Goal: Information Seeking & Learning: Find specific fact

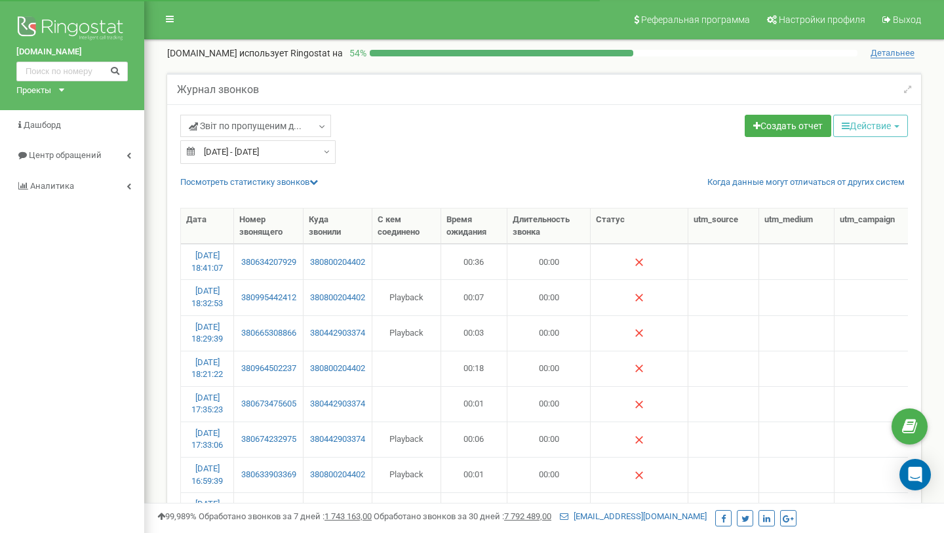
select select "100"
click at [88, 75] on input "text" at bounding box center [71, 72] width 111 height 20
paste input "380507660998"
type input "380507660998"
click at [111, 70] on icon at bounding box center [115, 70] width 10 height 9
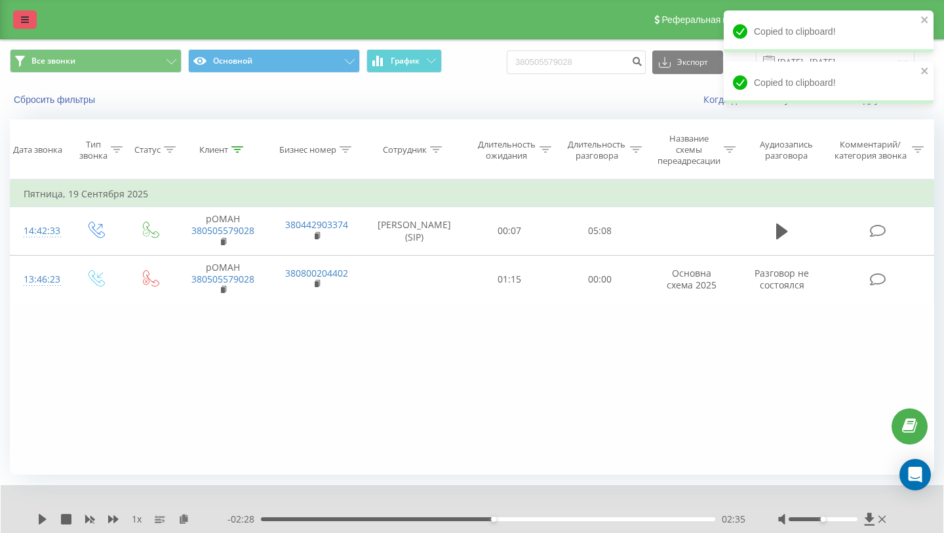
click at [17, 18] on link at bounding box center [25, 19] width 24 height 18
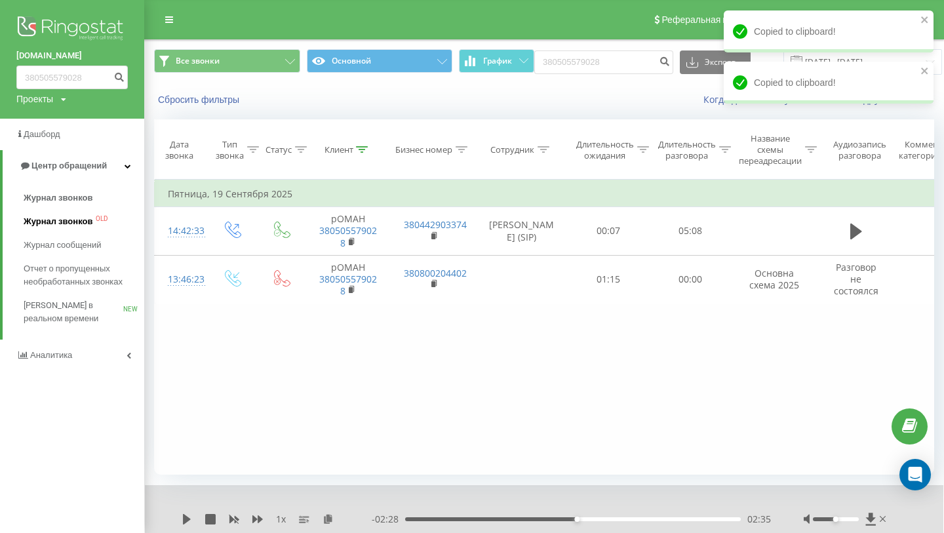
click at [69, 223] on span "Журнал звонков" at bounding box center [58, 221] width 69 height 13
click at [47, 224] on span "Журнал звонков" at bounding box center [58, 221] width 69 height 13
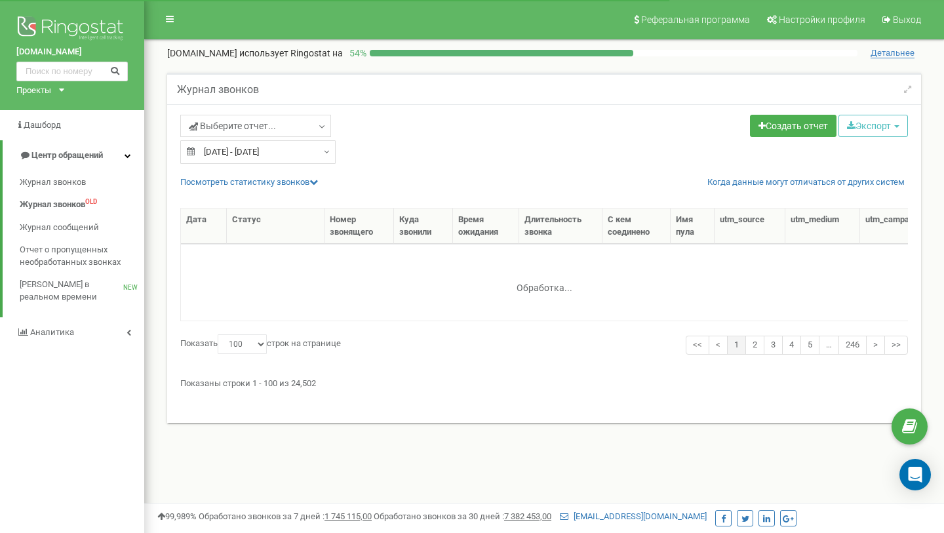
select select "100"
click at [209, 122] on span "Выберите отчет..." at bounding box center [232, 125] width 87 height 13
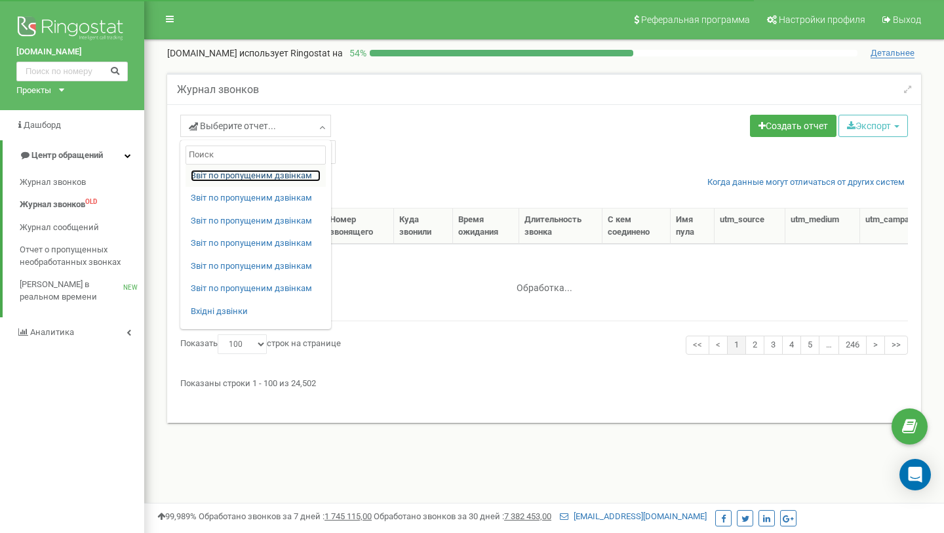
click at [216, 175] on link "Звіт по пропущеним дзвінкам" at bounding box center [256, 176] width 130 height 12
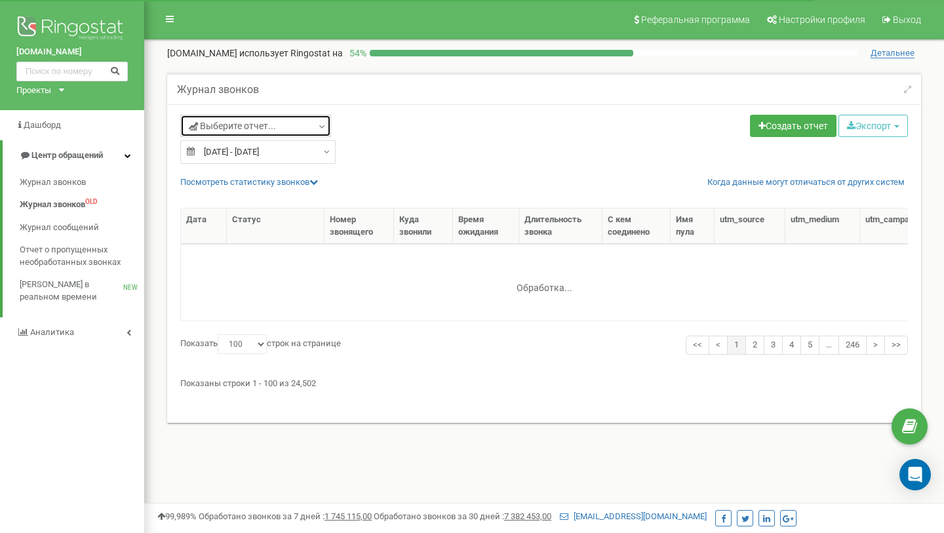
click at [237, 128] on span "Выберите отчет..." at bounding box center [232, 125] width 87 height 13
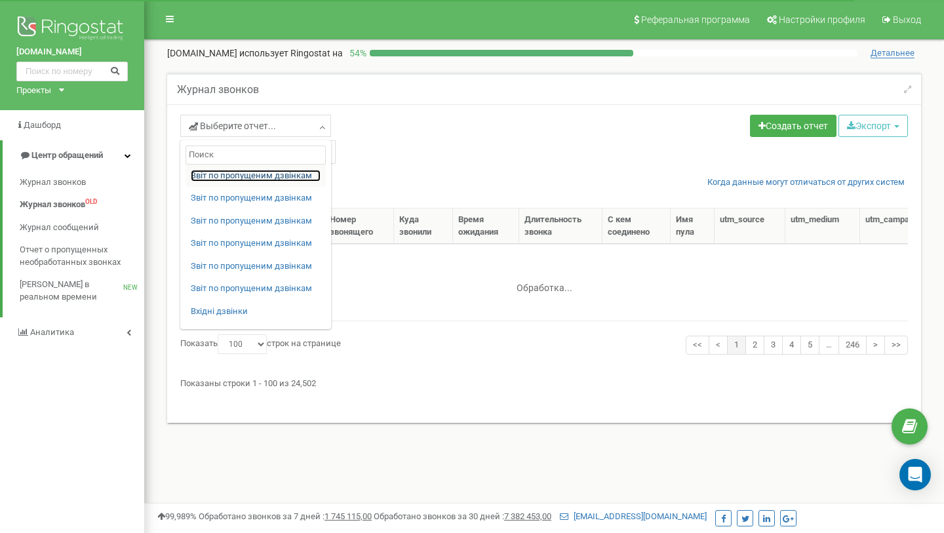
click at [243, 173] on link "Звіт по пропущеним дзвінкам" at bounding box center [256, 176] width 130 height 12
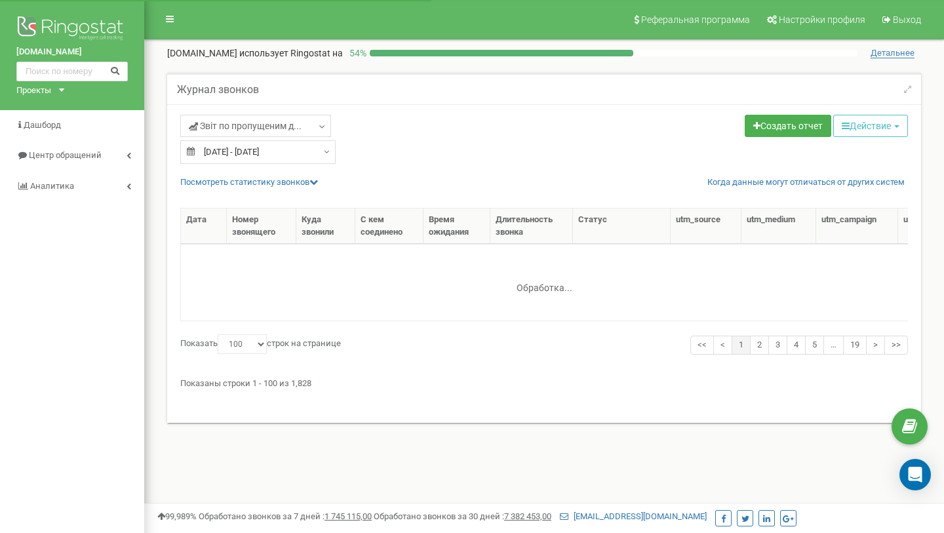
select select "100"
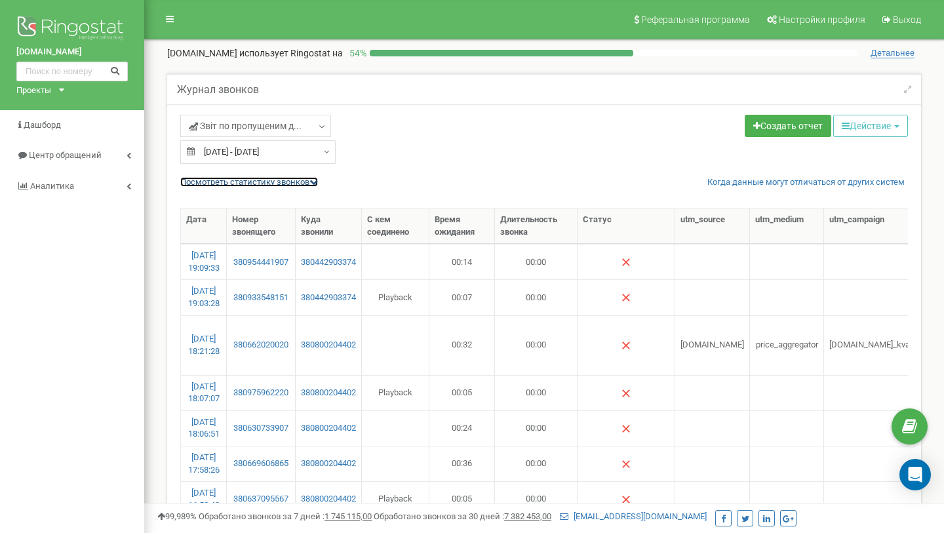
click at [250, 177] on link "Посмотреть cтатистику звонков" at bounding box center [249, 182] width 138 height 10
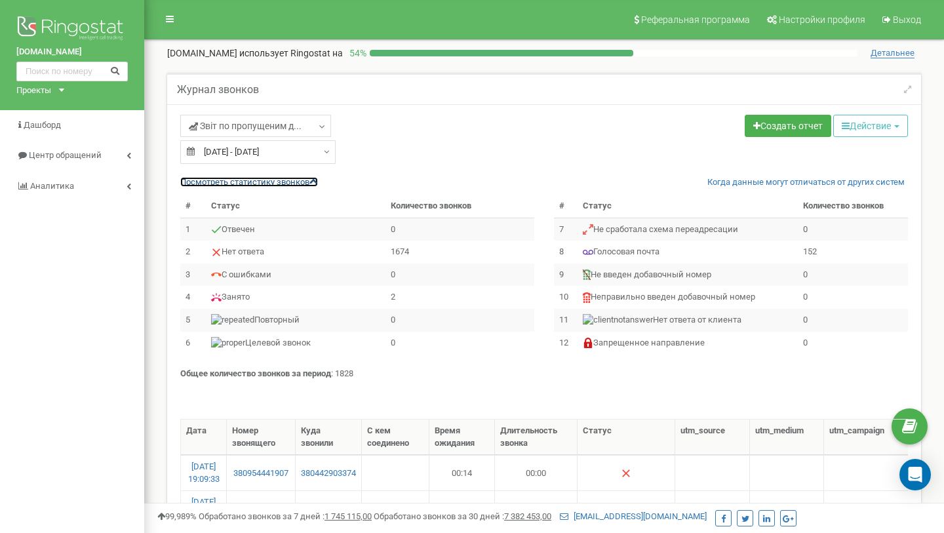
click at [250, 178] on link "Посмотреть cтатистику звонков" at bounding box center [249, 182] width 138 height 10
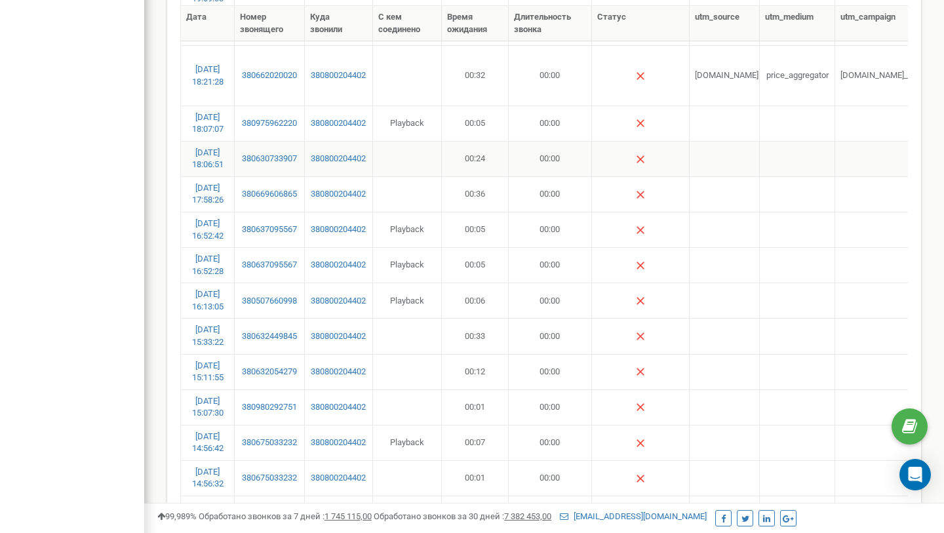
scroll to position [250, 0]
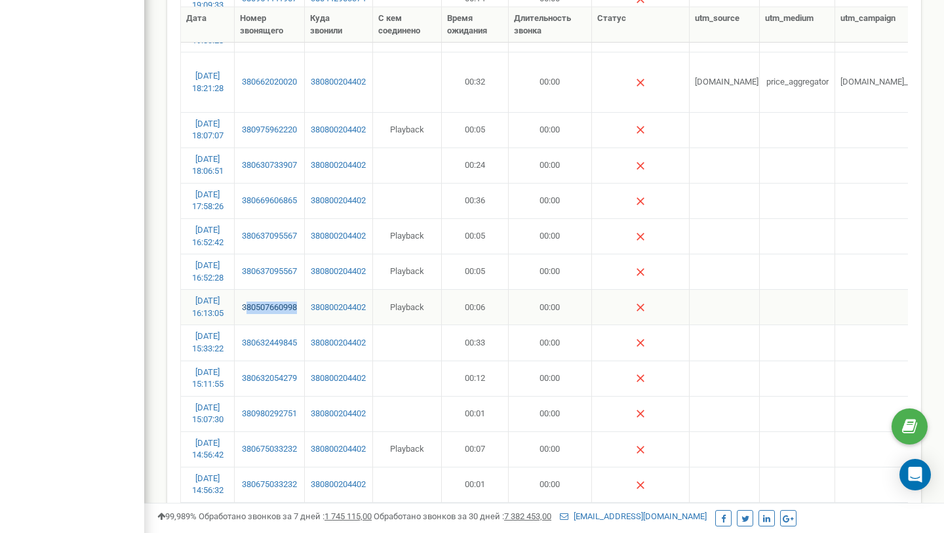
copy link "80507660998"
copy link "380507660998"
drag, startPoint x: 271, startPoint y: 321, endPoint x: 242, endPoint y: 301, distance: 34.9
click at [242, 301] on td "380507660998" at bounding box center [269, 306] width 69 height 35
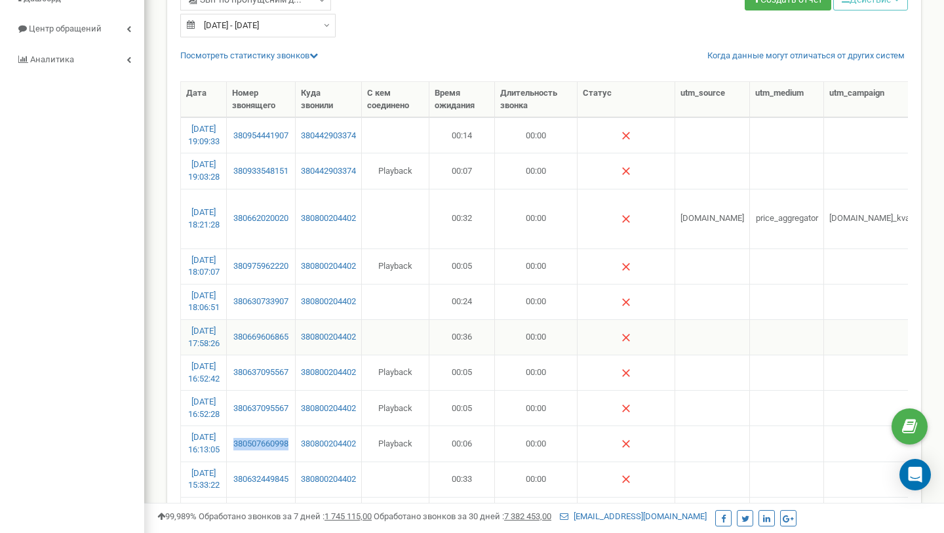
scroll to position [122, 0]
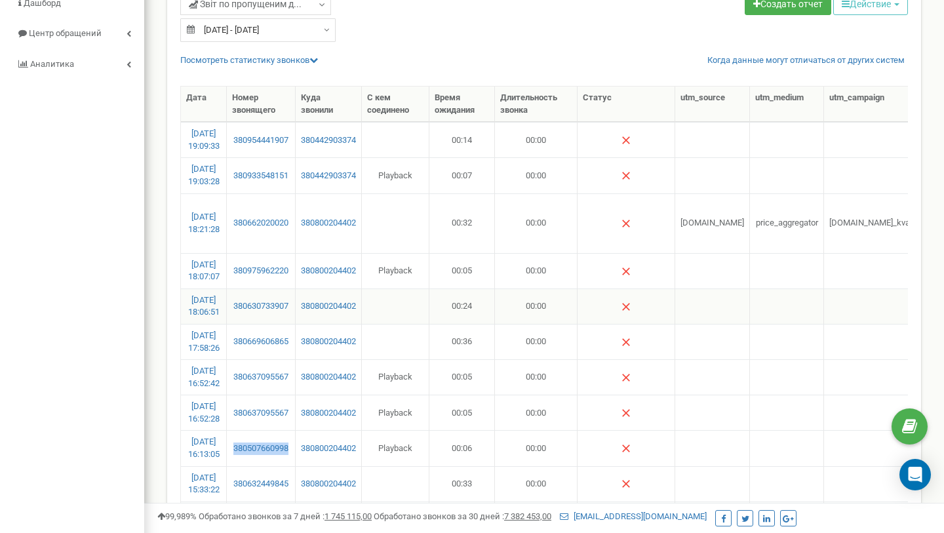
copy link "380507660998"
drag, startPoint x: 288, startPoint y: 421, endPoint x: 265, endPoint y: 404, distance: 29.0
click at [265, 404] on td "380637095567" at bounding box center [261, 411] width 69 height 35
copy link "380637095567"
drag, startPoint x: 292, startPoint y: 388, endPoint x: 250, endPoint y: 368, distance: 47.2
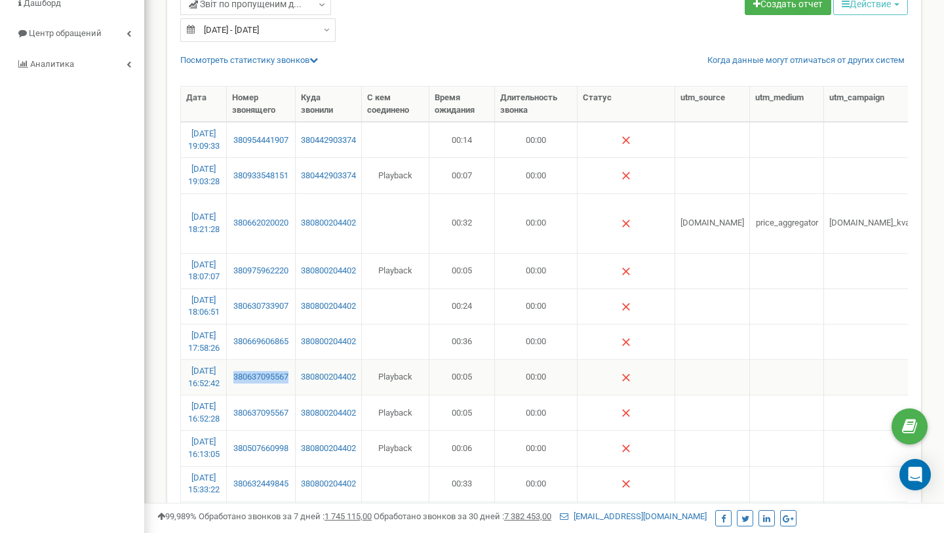
click at [250, 368] on td "380637095567" at bounding box center [261, 376] width 69 height 35
copy link "380637095567"
drag, startPoint x: 283, startPoint y: 352, endPoint x: 242, endPoint y: 329, distance: 46.7
click at [242, 329] on td "380669606865" at bounding box center [261, 341] width 69 height 35
copy link "380669606865"
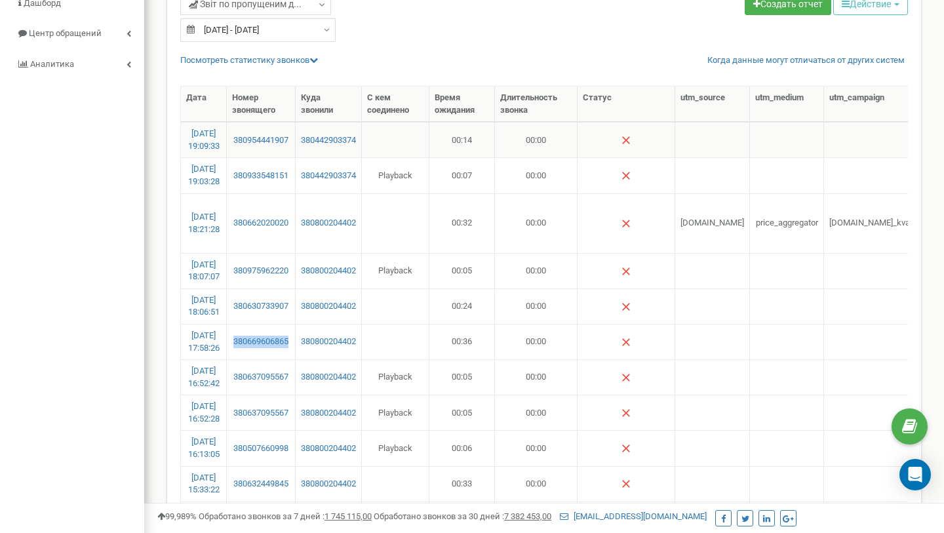
scroll to position [104, 0]
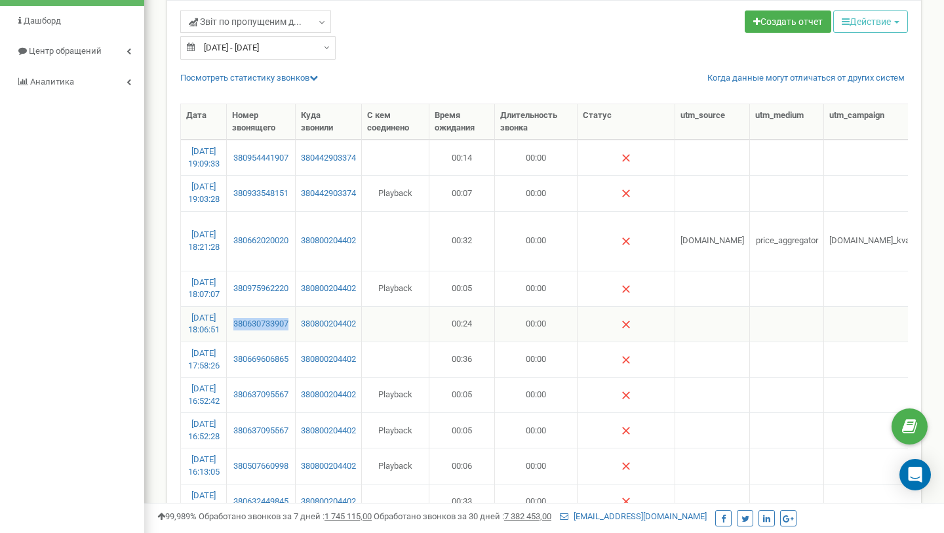
copy link "380630733907"
drag, startPoint x: 271, startPoint y: 336, endPoint x: 243, endPoint y: 316, distance: 33.8
click at [243, 317] on td "380630733907" at bounding box center [261, 323] width 69 height 35
copy link "380975962220"
drag, startPoint x: 275, startPoint y: 299, endPoint x: 253, endPoint y: 277, distance: 31.0
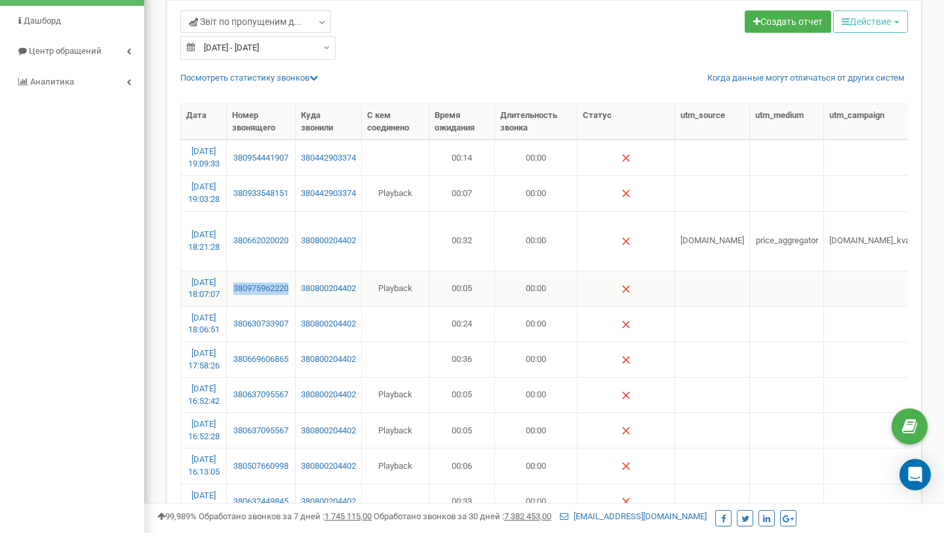
click at [253, 277] on td "380975962220" at bounding box center [261, 288] width 69 height 35
copy link "380975962220"
drag, startPoint x: 272, startPoint y: 254, endPoint x: 240, endPoint y: 229, distance: 40.2
click at [240, 229] on td "380662020020" at bounding box center [261, 241] width 69 height 60
copy link "380662020020"
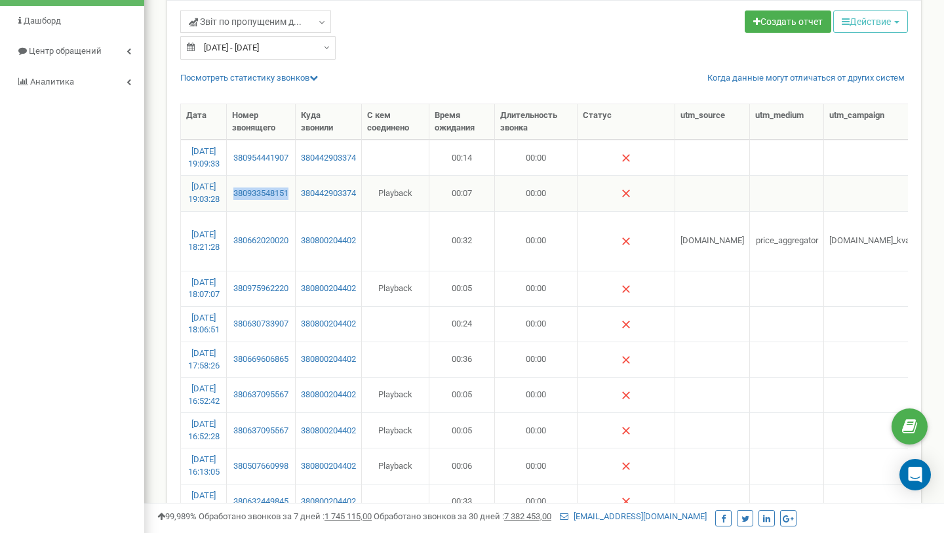
drag, startPoint x: 273, startPoint y: 205, endPoint x: 242, endPoint y: 182, distance: 39.3
click at [242, 182] on td "380933548151" at bounding box center [261, 192] width 69 height 35
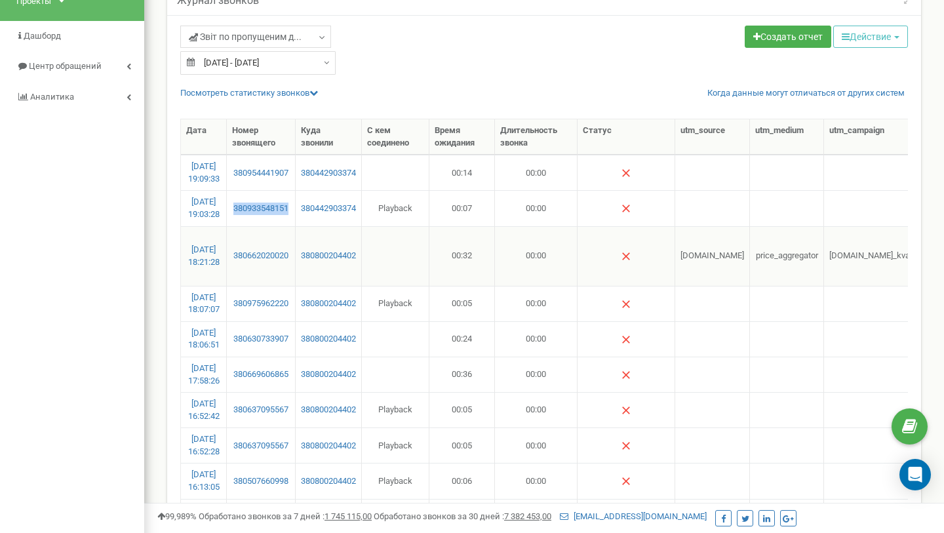
scroll to position [86, 0]
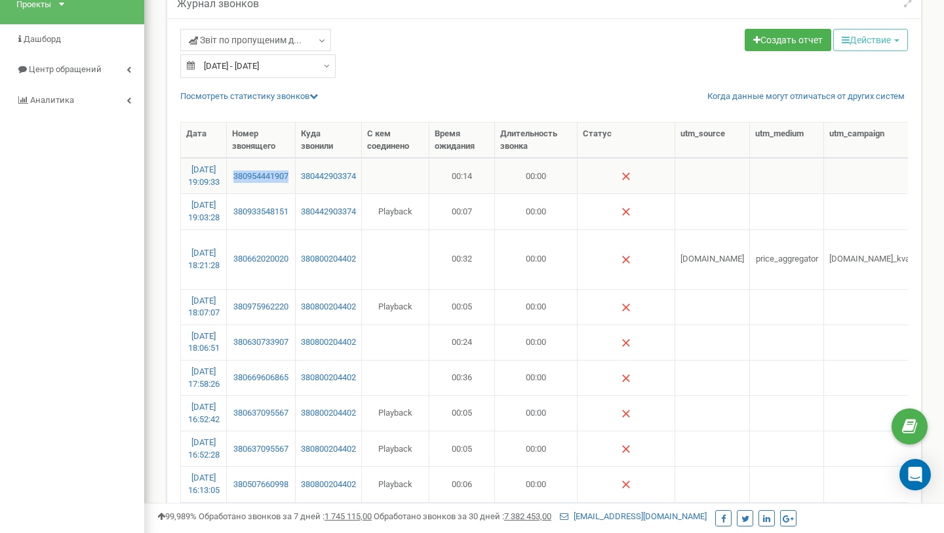
drag, startPoint x: 272, startPoint y: 188, endPoint x: 256, endPoint y: 161, distance: 31.5
click at [256, 161] on td "380954441907" at bounding box center [261, 175] width 69 height 35
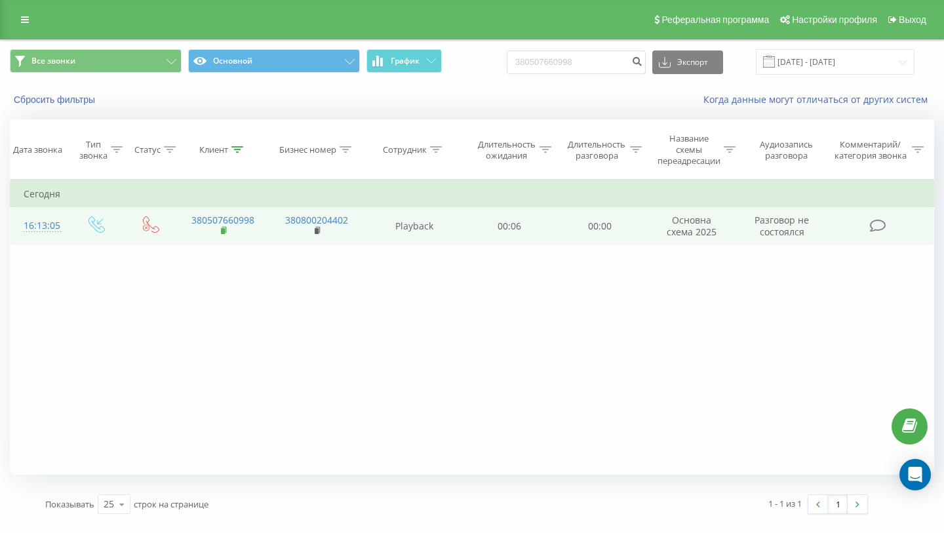
click at [223, 228] on icon at bounding box center [224, 230] width 7 height 9
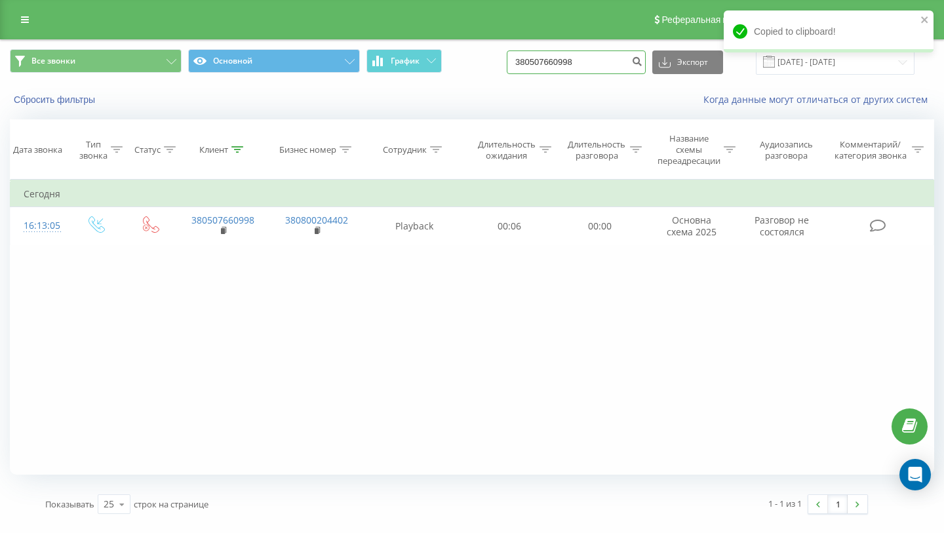
click at [593, 52] on input "380507660998" at bounding box center [576, 62] width 139 height 24
paste input "637095567"
type input "380637095567"
click at [642, 64] on icon "submit" at bounding box center [636, 60] width 11 height 8
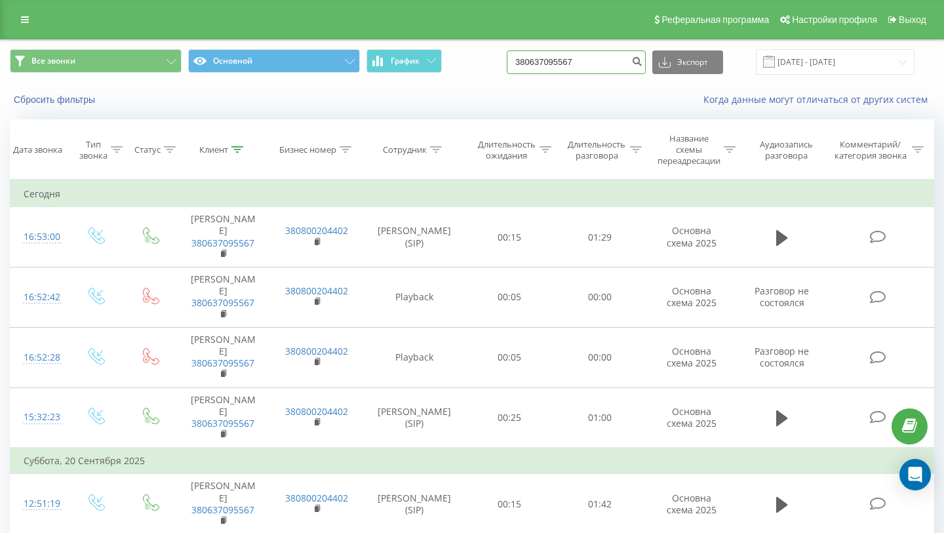
click at [579, 65] on input "380637095567" at bounding box center [576, 62] width 139 height 24
paste input "69606865"
click at [585, 62] on input "380669606865" at bounding box center [576, 62] width 139 height 24
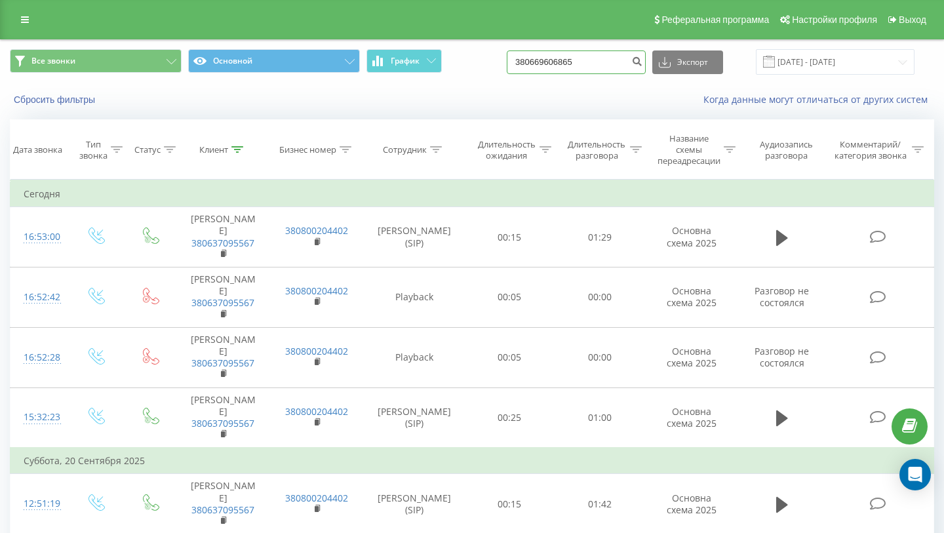
paste input
click at [640, 62] on input "380669606865" at bounding box center [576, 62] width 139 height 24
type input "380669606865"
click at [642, 64] on icon "submit" at bounding box center [636, 60] width 11 height 8
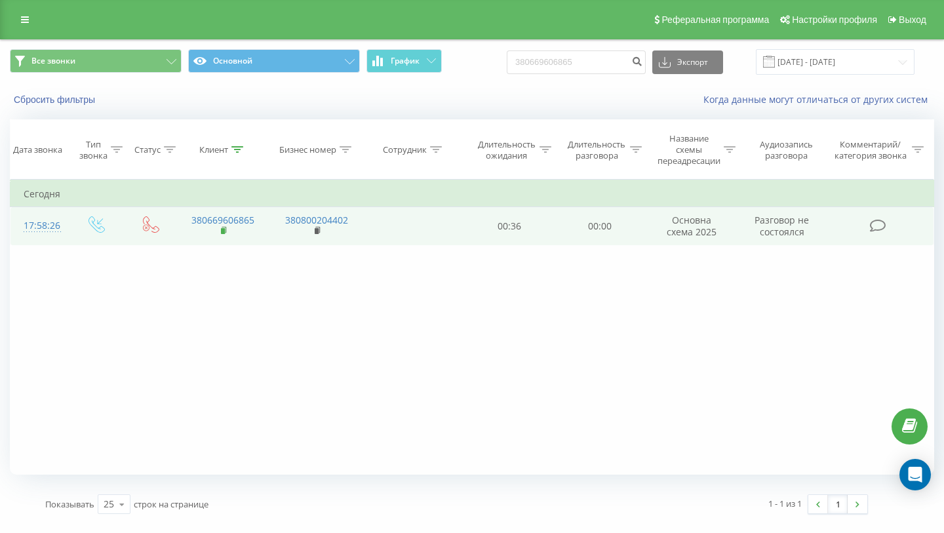
click at [221, 233] on rect at bounding box center [223, 231] width 4 height 6
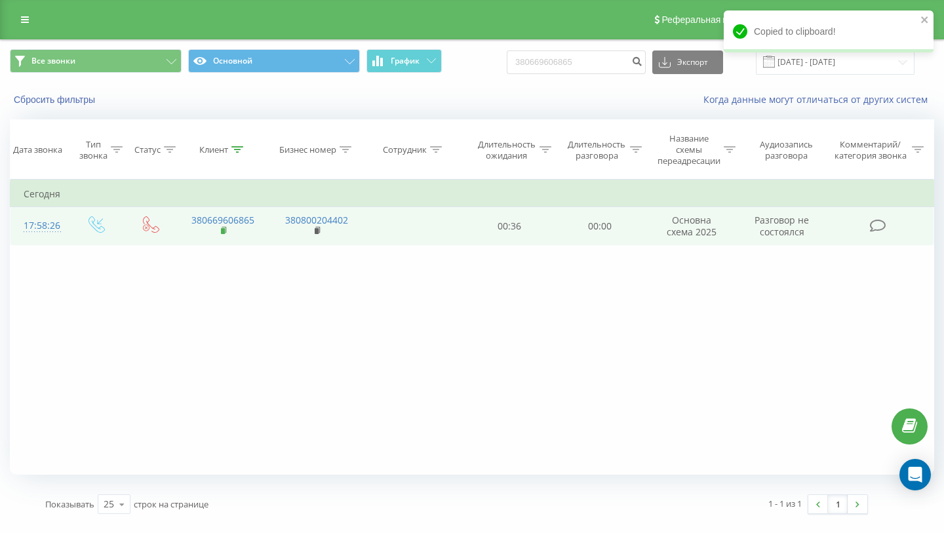
click at [221, 230] on rect at bounding box center [223, 231] width 4 height 6
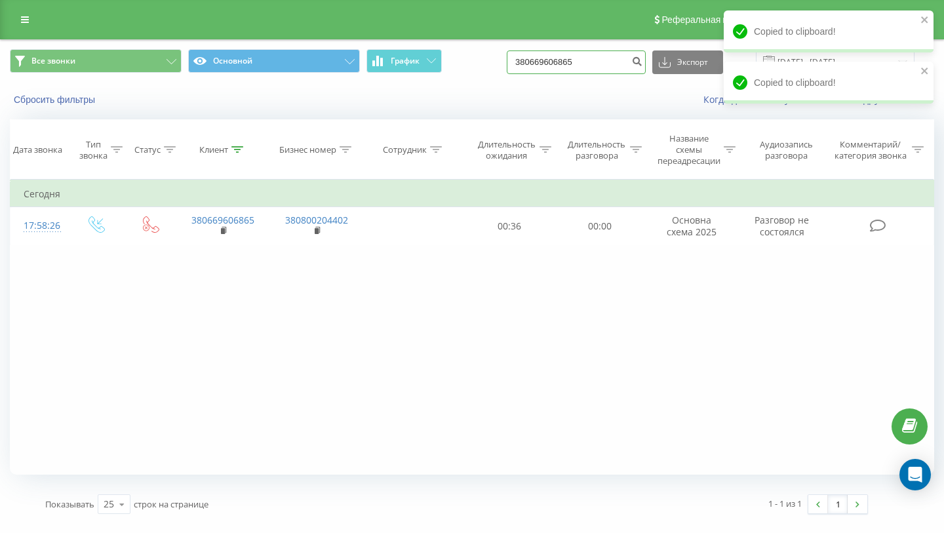
click at [620, 57] on input "380669606865" at bounding box center [576, 62] width 139 height 24
paste input "30733907"
type input "380630733907"
click at [642, 60] on icon "submit" at bounding box center [636, 60] width 11 height 8
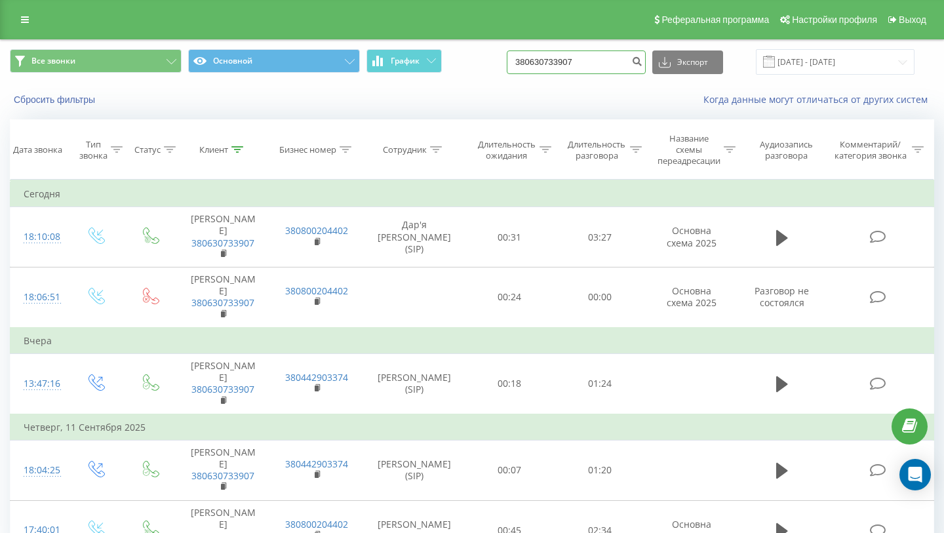
click at [592, 54] on input "380630733907" at bounding box center [576, 62] width 139 height 24
paste input "975962220"
type input "380975962220"
click at [642, 61] on icon "submit" at bounding box center [636, 60] width 11 height 8
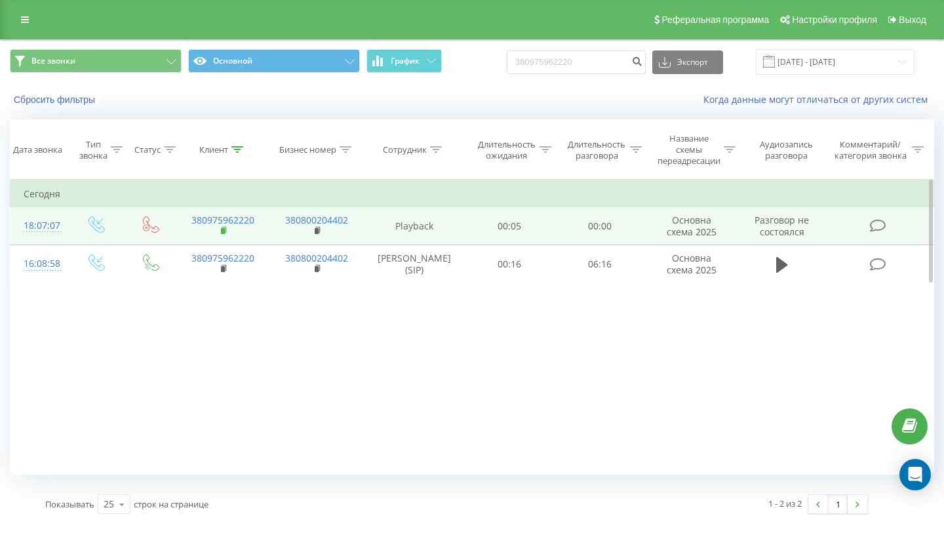
click at [223, 233] on rect at bounding box center [223, 231] width 4 height 6
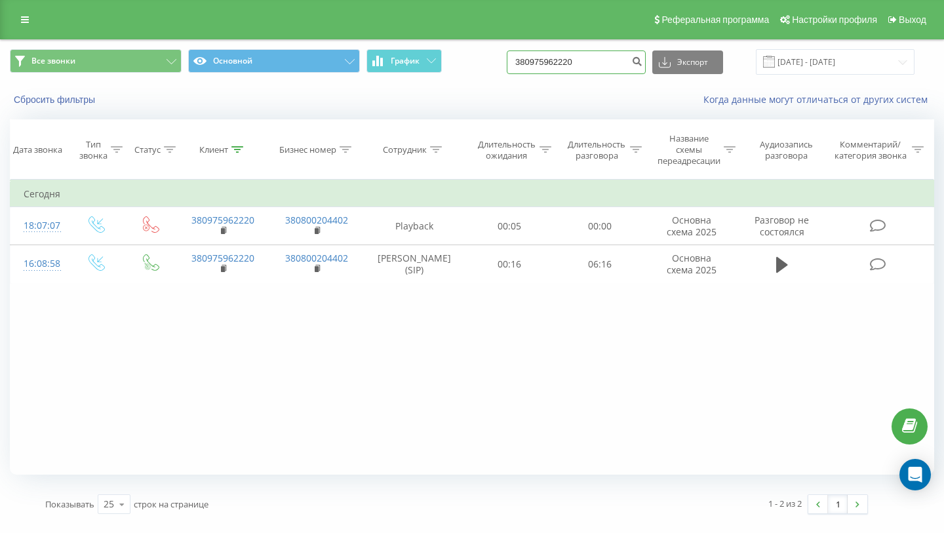
click at [561, 66] on input "380975962220" at bounding box center [576, 62] width 139 height 24
paste input "6620200"
type input "380662020020"
click at [642, 62] on icon "submit" at bounding box center [636, 60] width 11 height 8
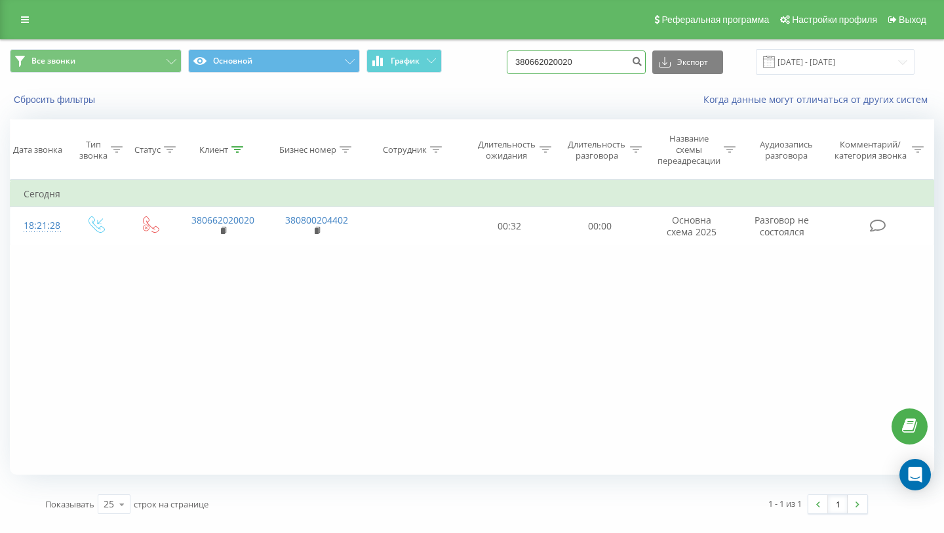
click at [573, 69] on input "380662020020" at bounding box center [576, 62] width 139 height 24
paste input "933548151"
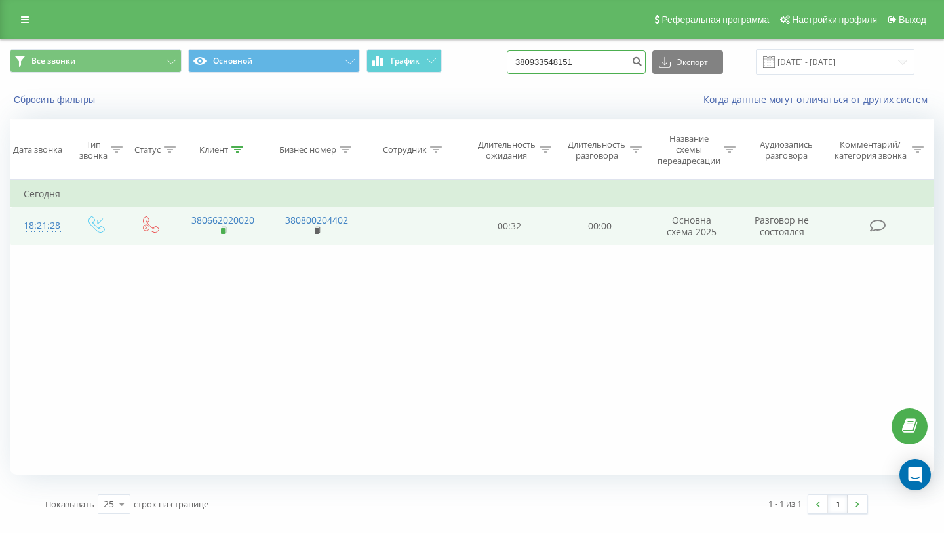
type input "380933548151"
click at [224, 230] on rect at bounding box center [223, 231] width 4 height 6
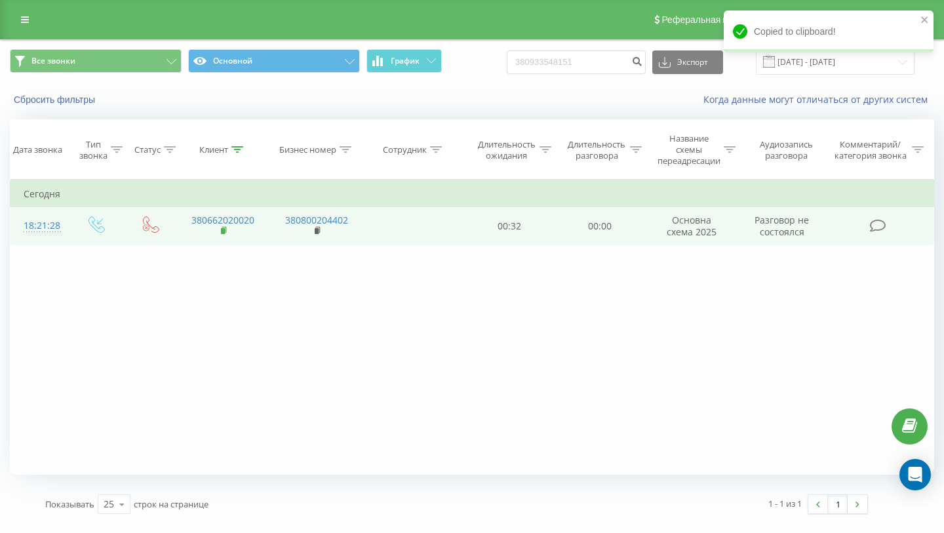
click at [225, 231] on icon at bounding box center [224, 230] width 7 height 9
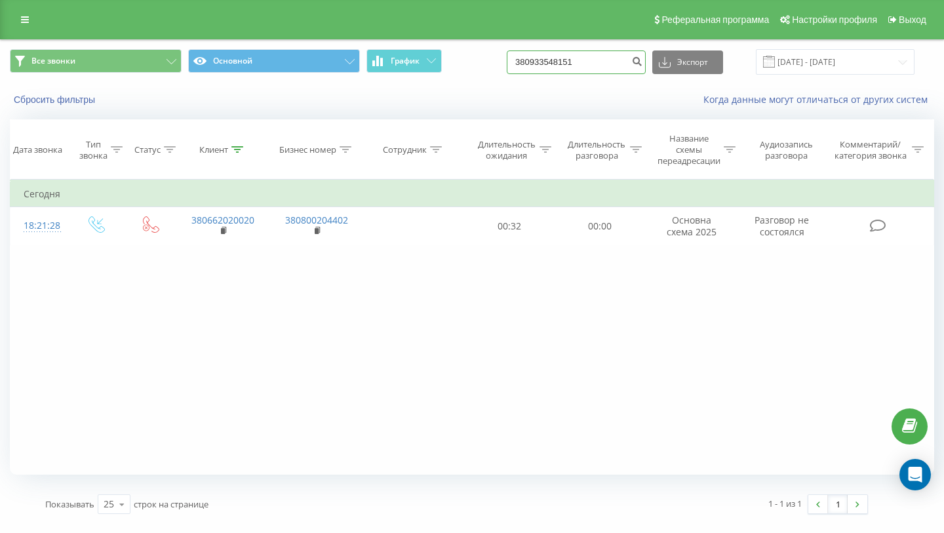
click at [579, 58] on input "380933548151" at bounding box center [576, 62] width 139 height 24
click at [642, 62] on icon "submit" at bounding box center [636, 60] width 11 height 8
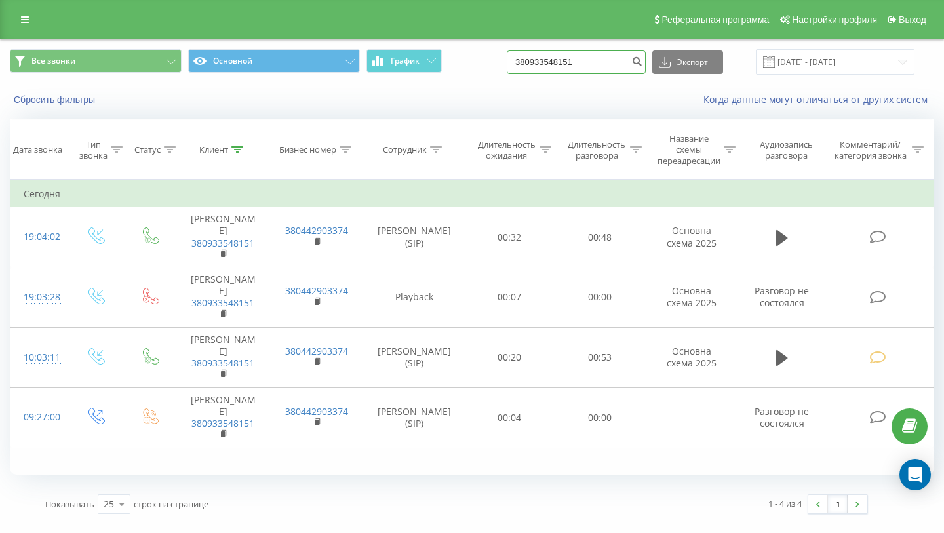
click at [592, 57] on input "380933548151" at bounding box center [576, 62] width 139 height 24
click at [592, 58] on input "380933548151" at bounding box center [576, 62] width 139 height 24
paste input "54441907"
type input "380954441907"
click at [642, 62] on icon "submit" at bounding box center [636, 60] width 11 height 8
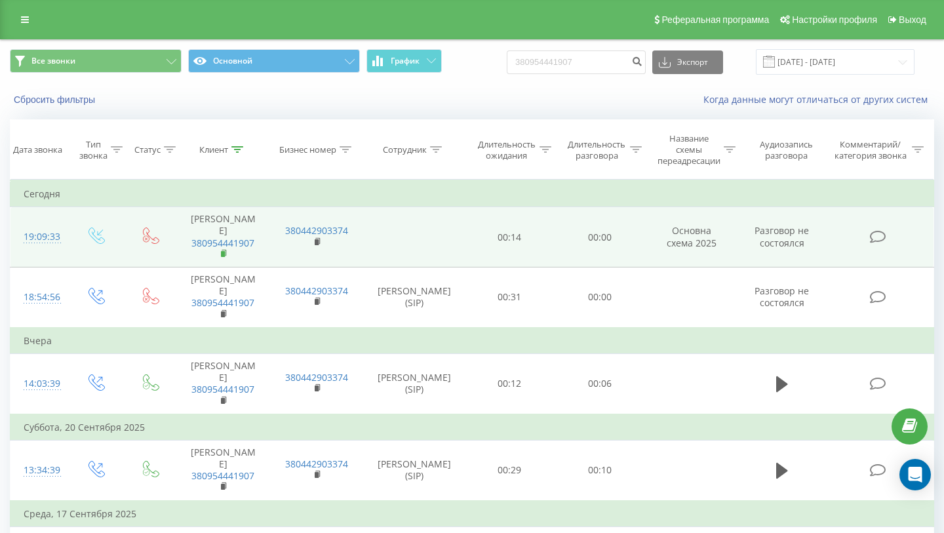
click at [225, 252] on icon at bounding box center [224, 253] width 7 height 9
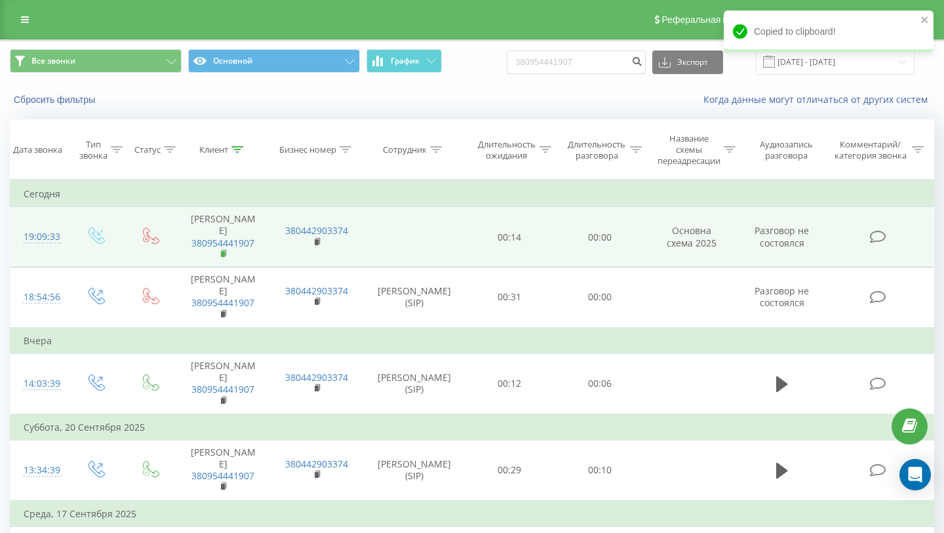
click at [223, 254] on rect at bounding box center [223, 254] width 4 height 6
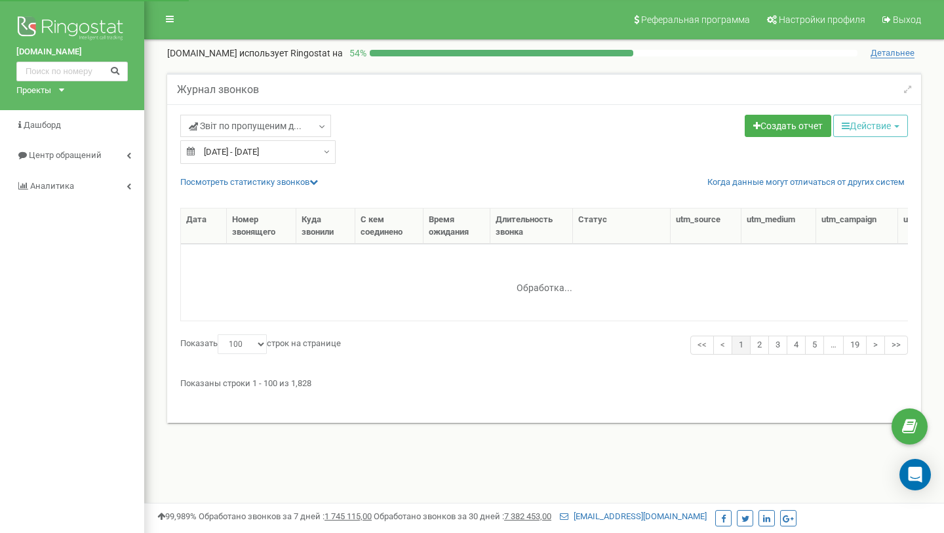
select select "100"
